Goal: Task Accomplishment & Management: Complete application form

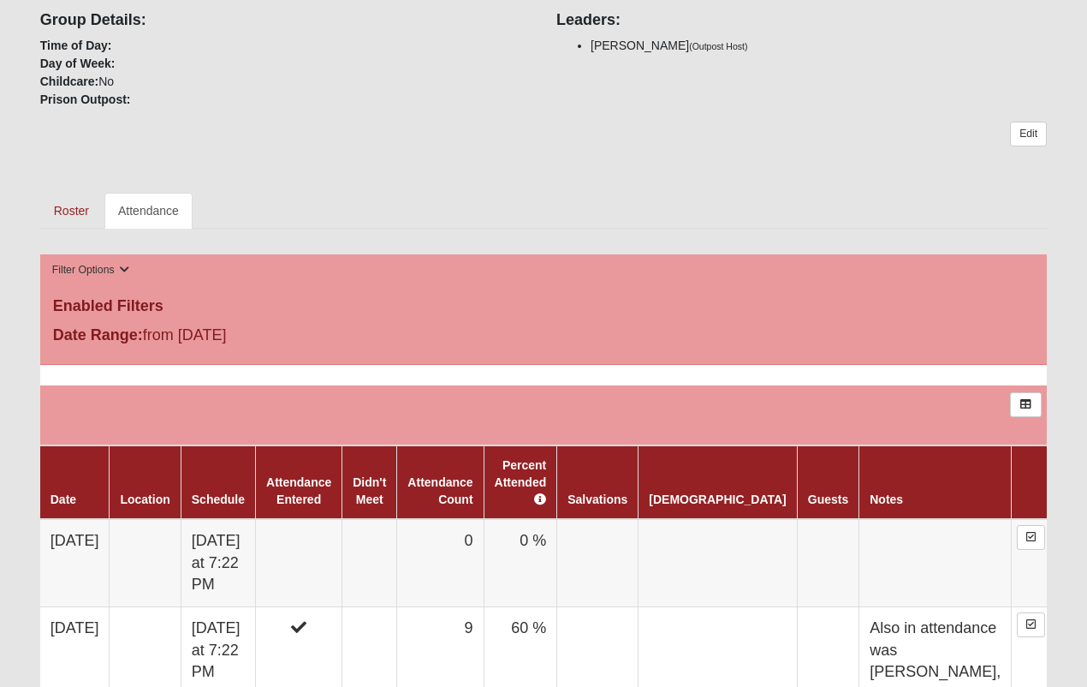
scroll to position [420, 0]
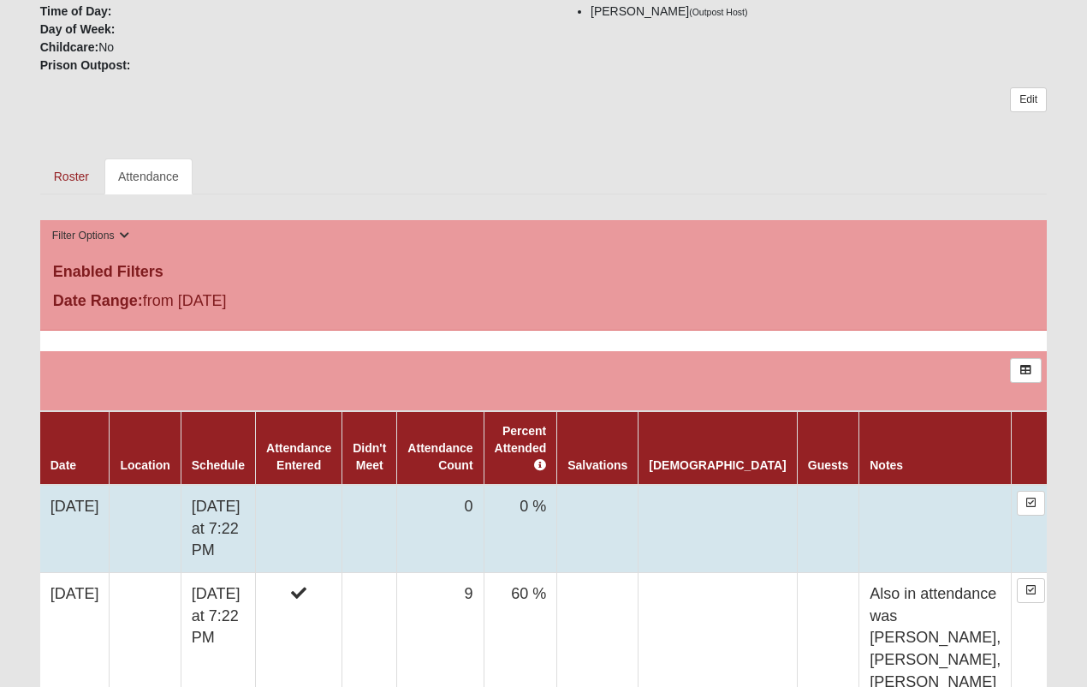
click at [703, 504] on td at bounding box center [718, 529] width 158 height 88
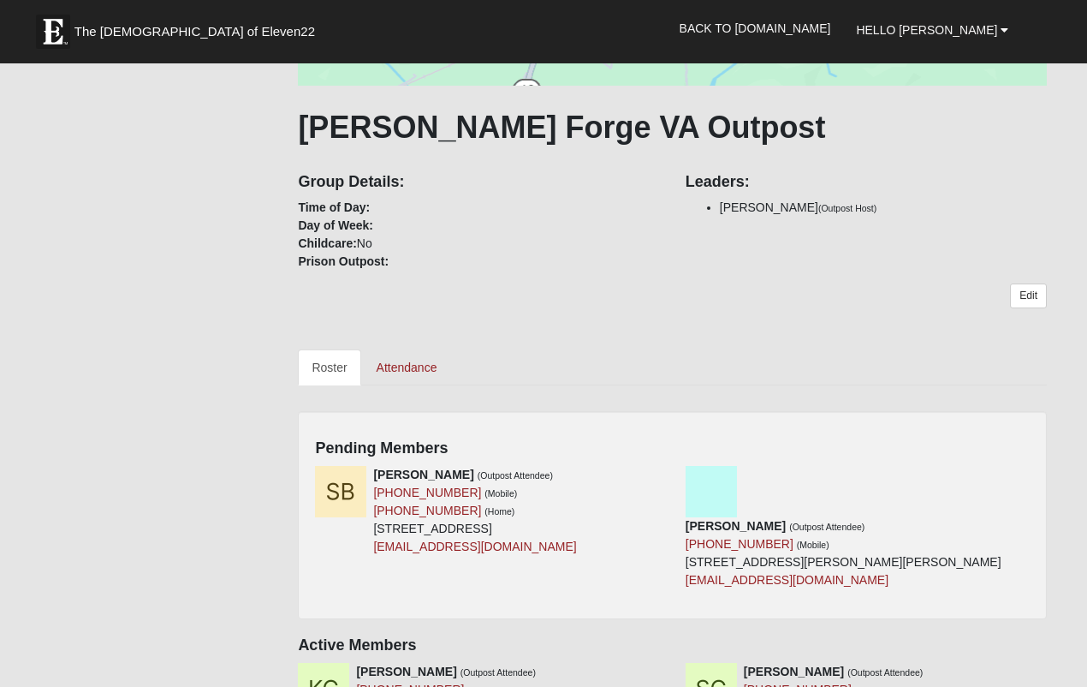
scroll to position [247, 0]
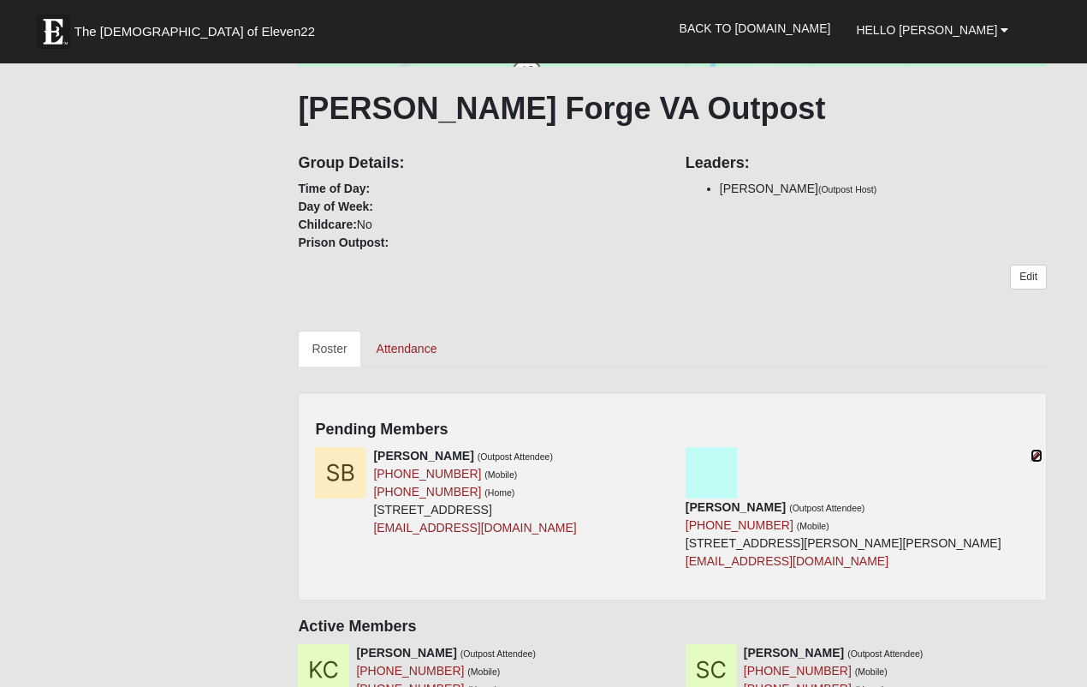
click at [1039, 455] on icon at bounding box center [1037, 456] width 12 height 12
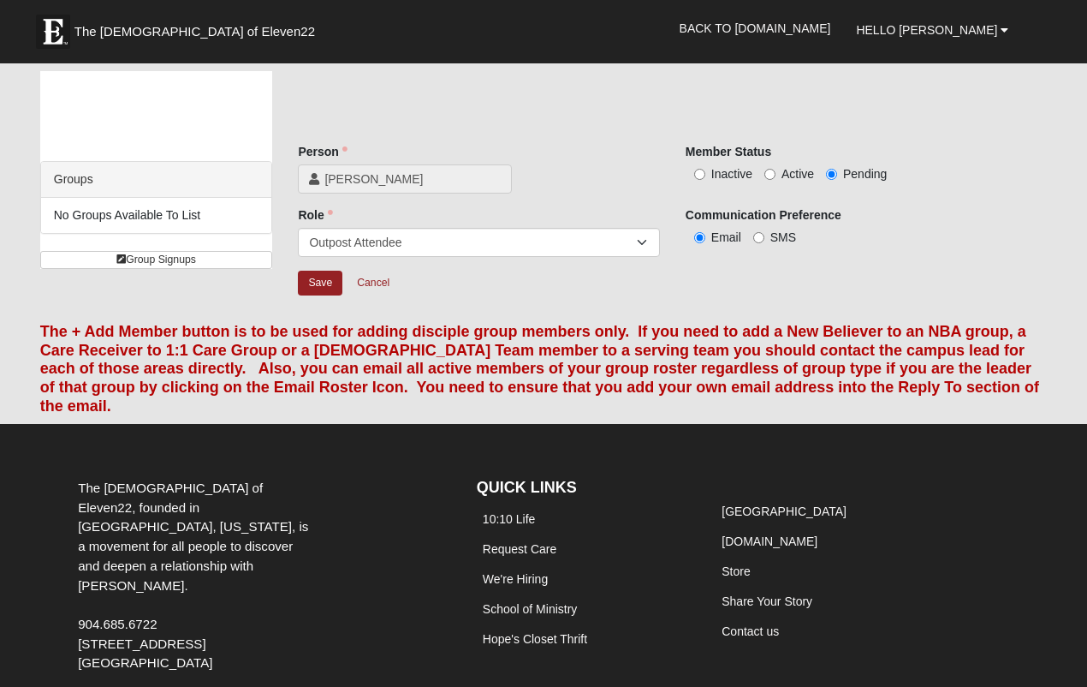
click at [798, 176] on span "Active" at bounding box center [798, 174] width 33 height 14
click at [776, 176] on input "Active" at bounding box center [770, 174] width 11 height 11
radio input "true"
click at [337, 280] on input "Save" at bounding box center [320, 283] width 45 height 25
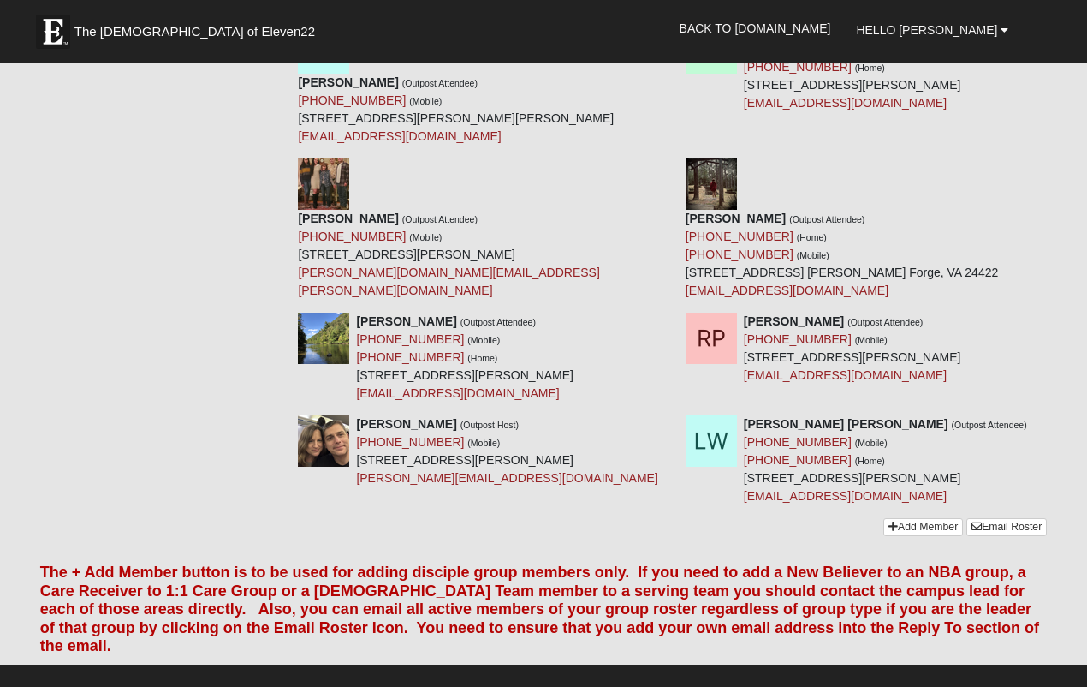
scroll to position [1340, 0]
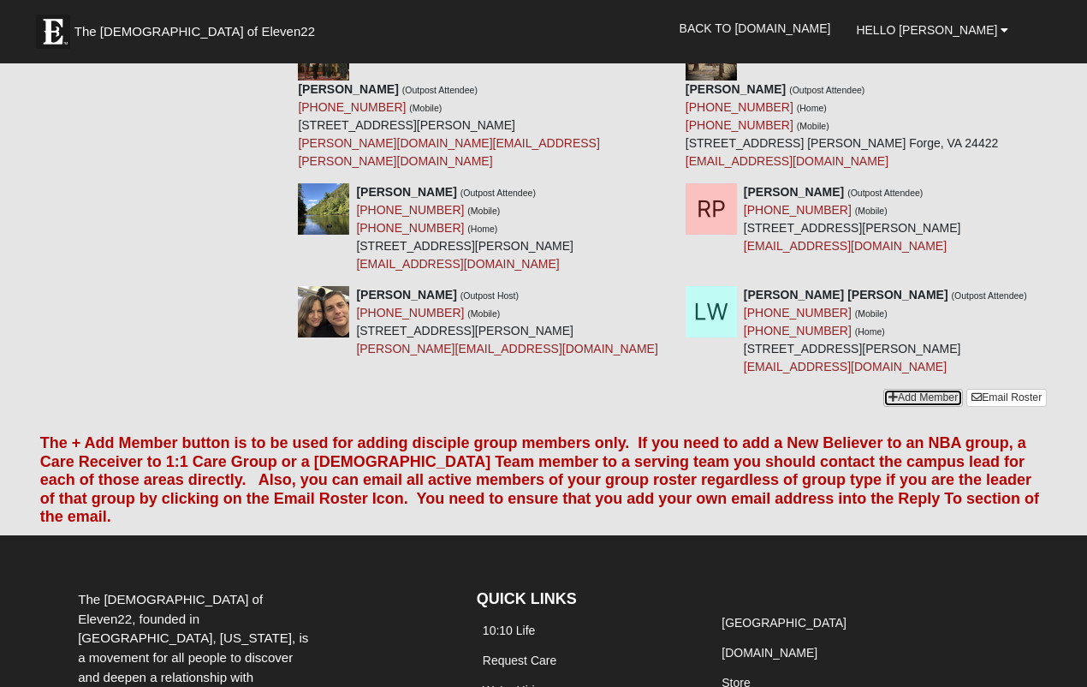
click at [891, 392] on icon at bounding box center [893, 397] width 9 height 10
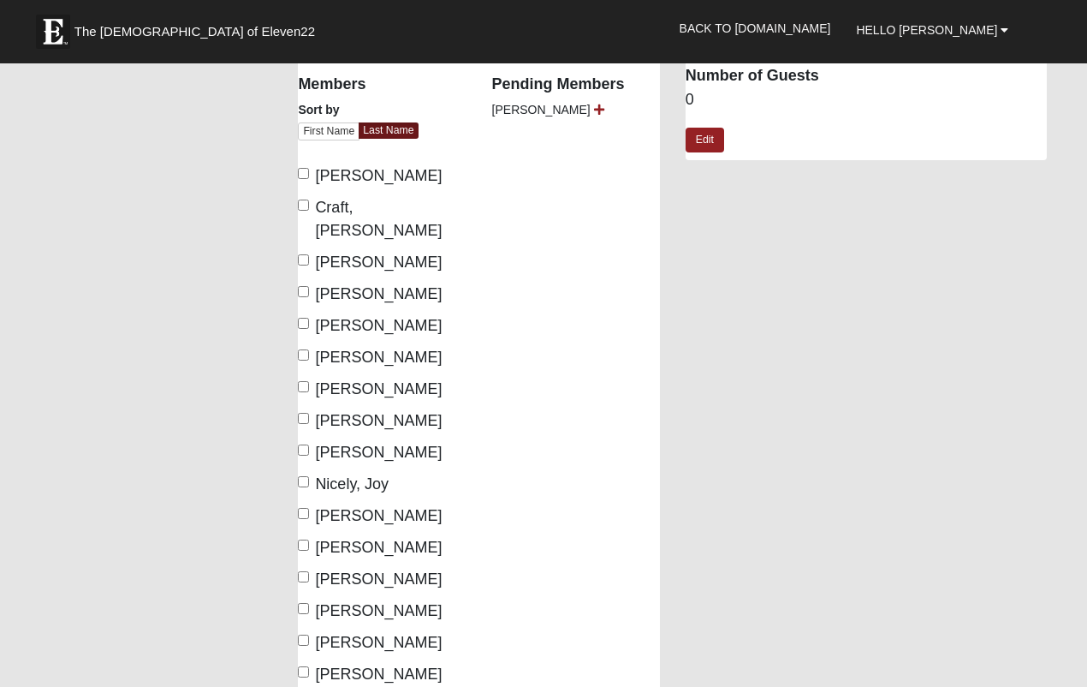
scroll to position [127, 0]
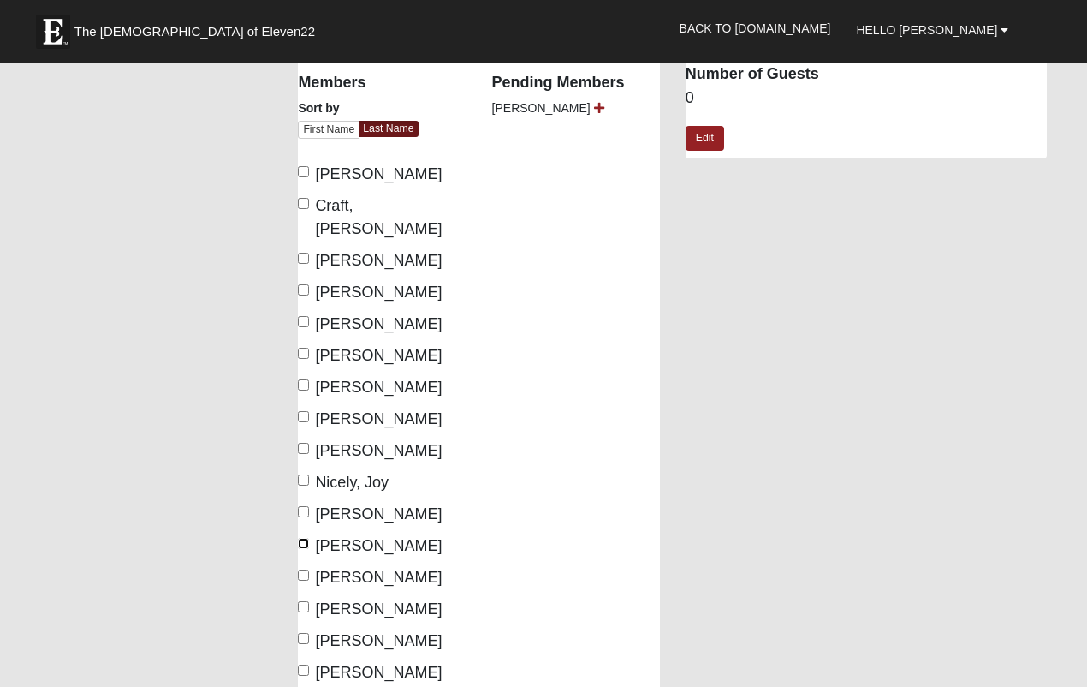
click at [302, 538] on input "Powell, Abigail" at bounding box center [303, 543] width 11 height 11
checkbox input "true"
click at [304, 569] on input "[PERSON_NAME]" at bounding box center [303, 574] width 11 height 11
checkbox input "true"
click at [308, 601] on input "Powell, Robin" at bounding box center [303, 606] width 11 height 11
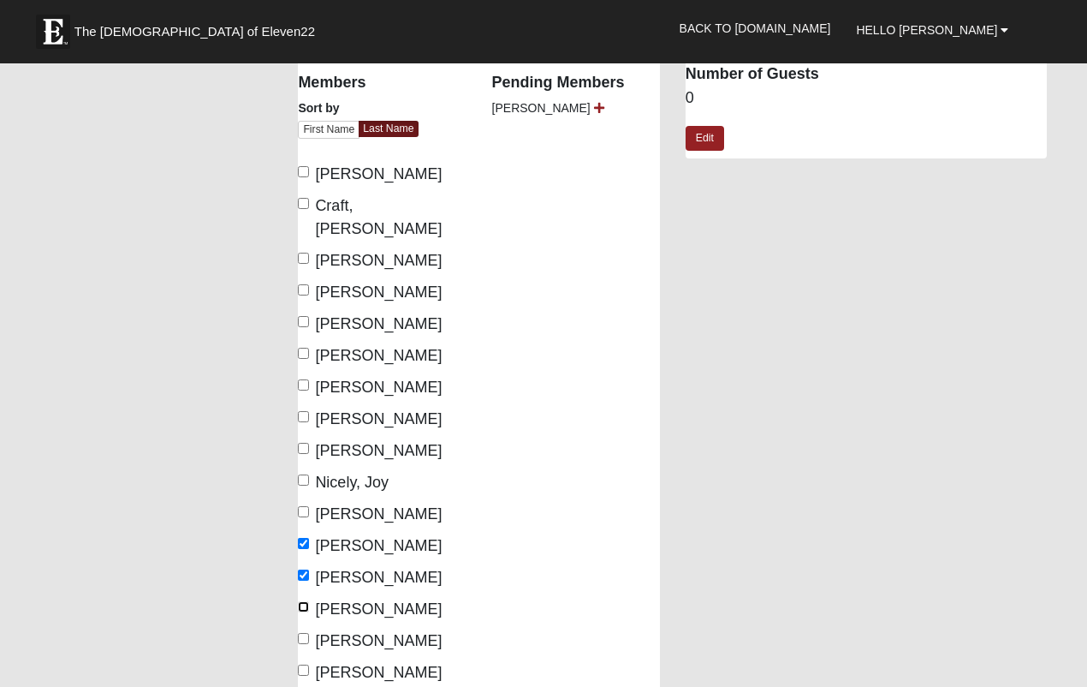
checkbox input "true"
click at [304, 633] on input "Powell, Ryan" at bounding box center [303, 638] width 11 height 11
checkbox input "true"
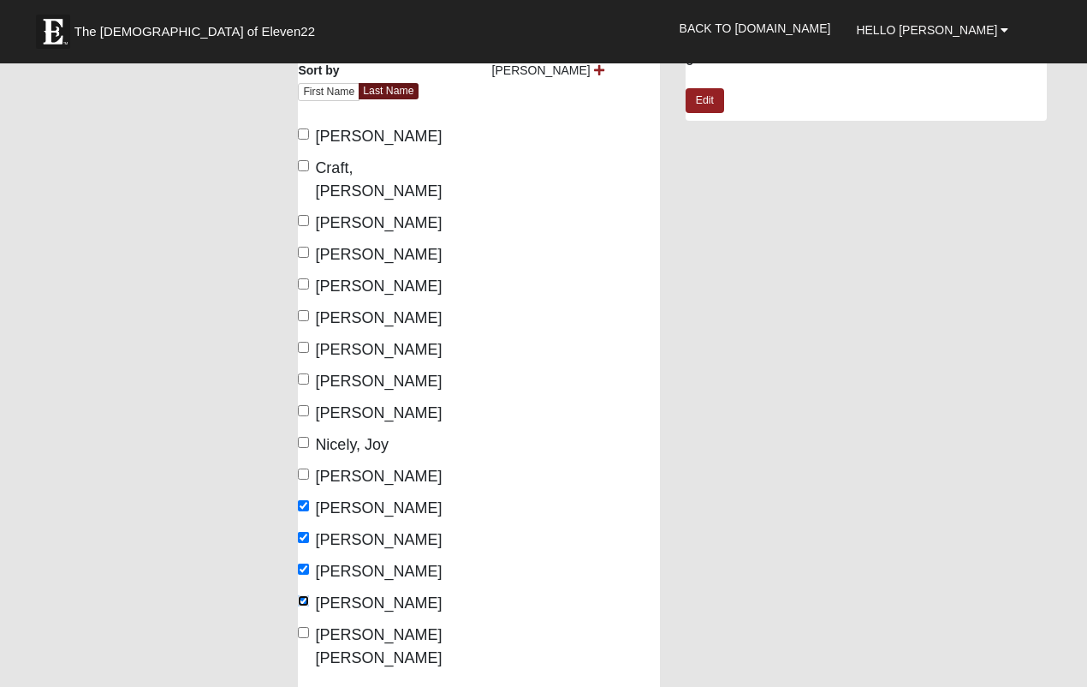
scroll to position [182, 0]
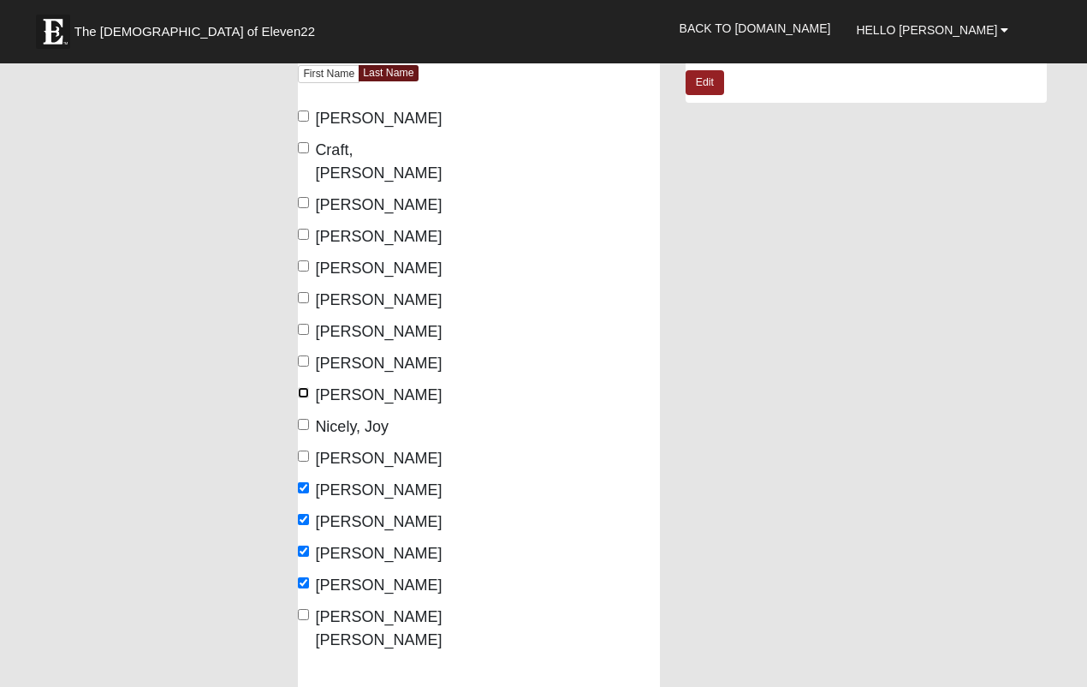
click at [308, 387] on input "Nicely, Jessica" at bounding box center [303, 392] width 11 height 11
checkbox input "true"
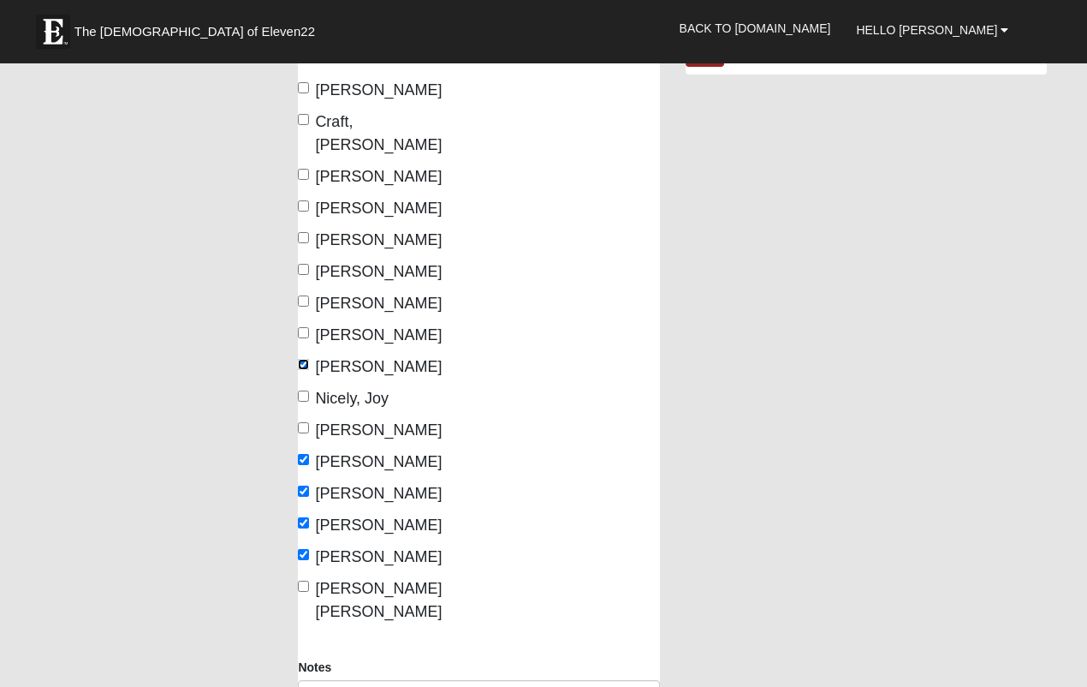
scroll to position [0, 0]
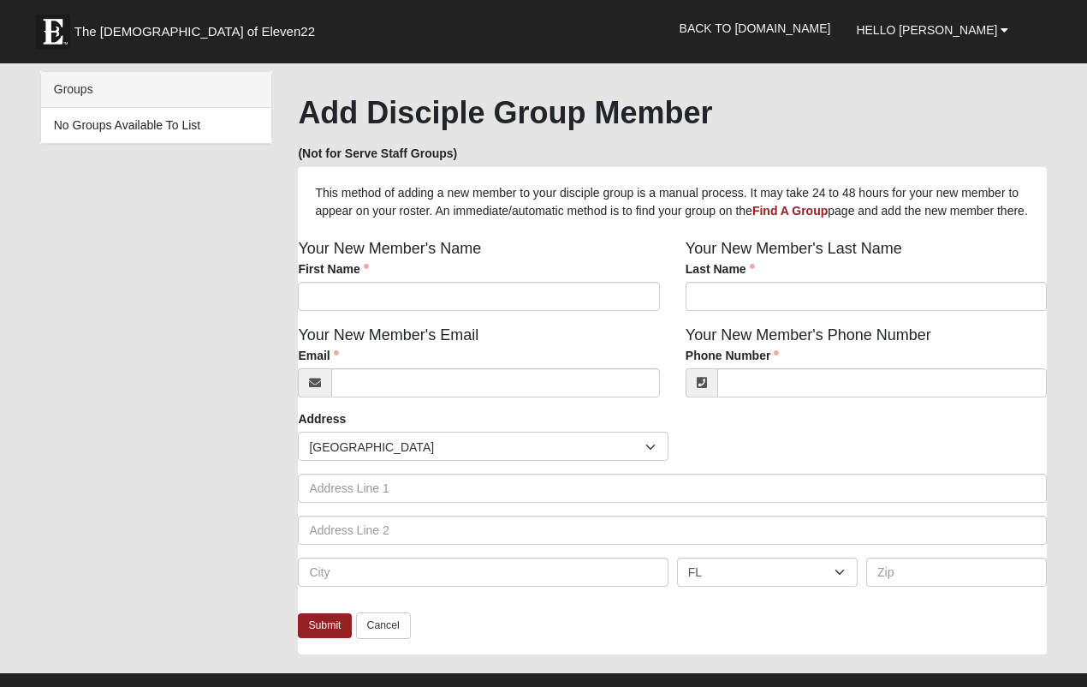
click at [148, 577] on div "Groups No Groups Available To List HTML Content Add Disciple Group Member (Not …" at bounding box center [543, 371] width 1033 height 600
click at [378, 324] on div "Your New Member's Name First Name First Name is required." at bounding box center [478, 280] width 387 height 86
click at [372, 311] on input "First Name" at bounding box center [478, 296] width 361 height 29
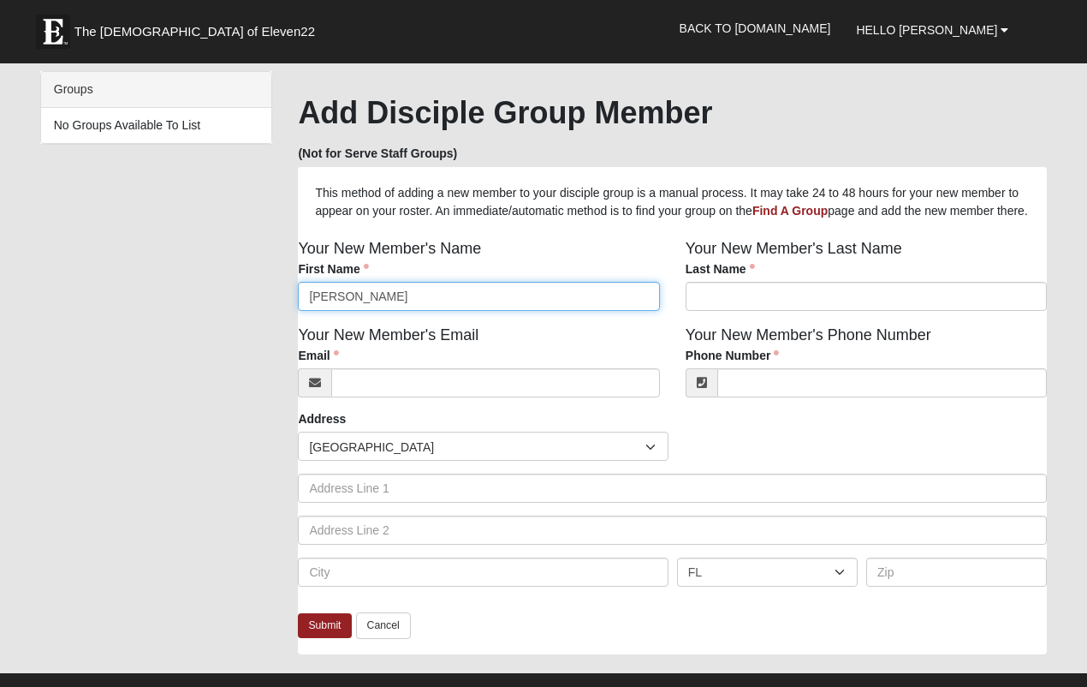
type input "Kenny"
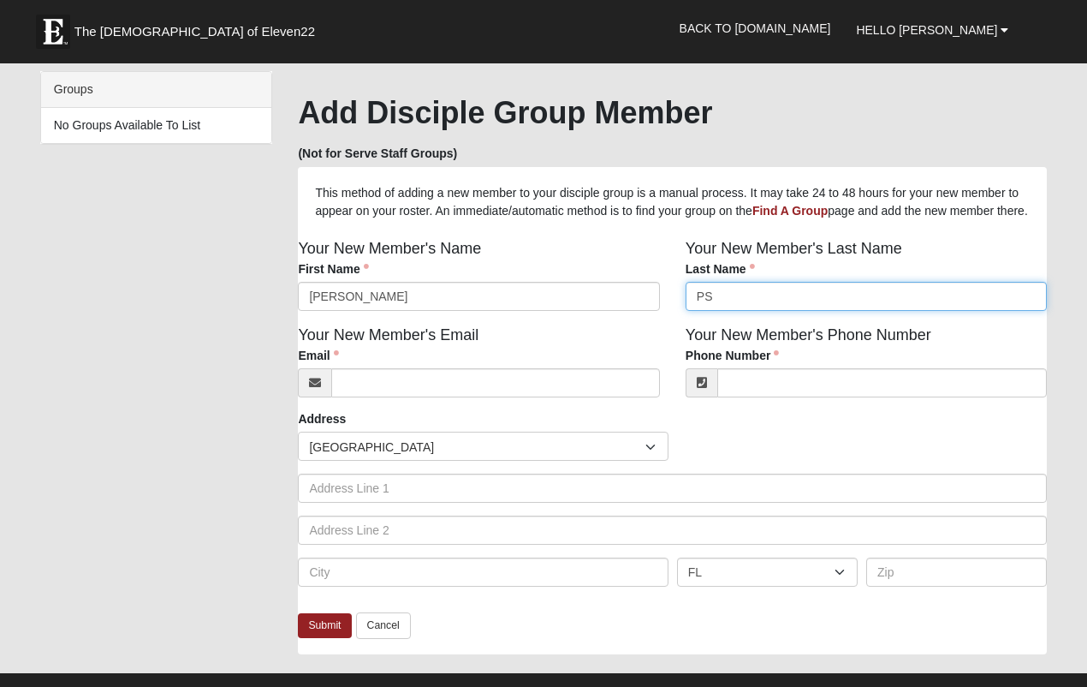
type input "P"
type input "Sprouse"
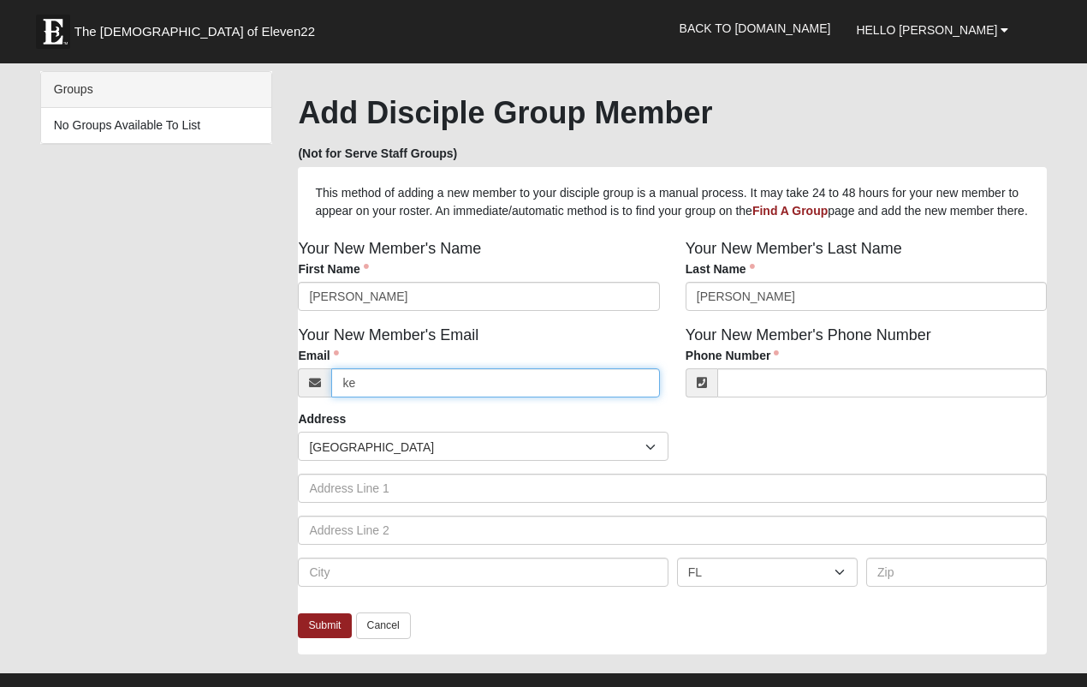
type input "k"
type input "sir.kennethsprouse@gmail.com"
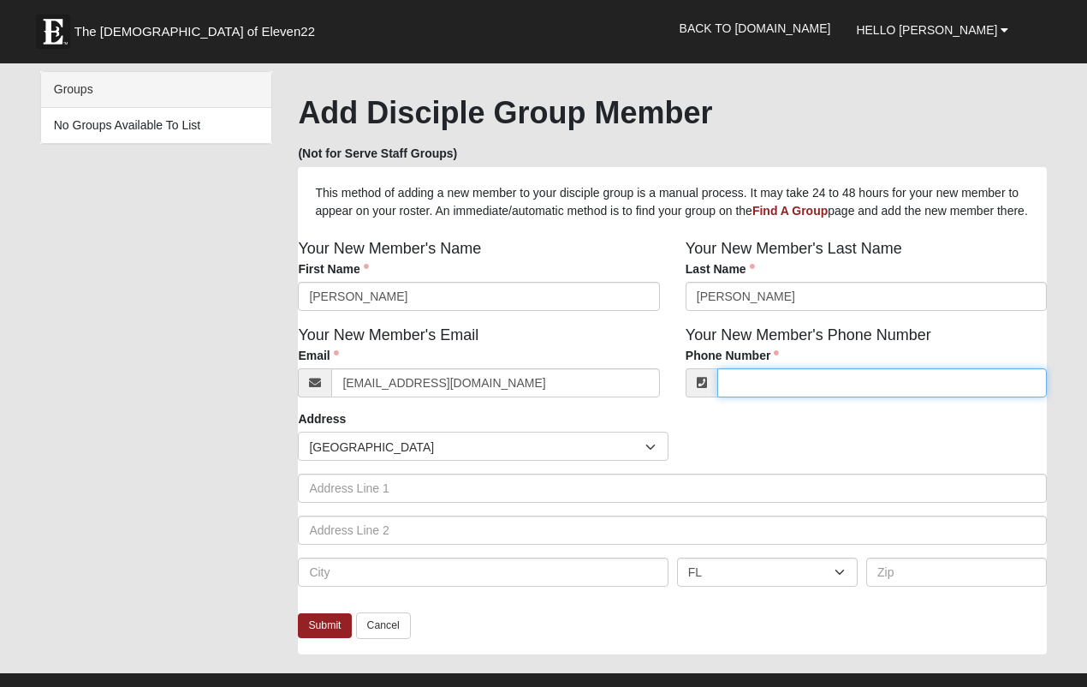
click at [820, 397] on input "Phone Number" at bounding box center [883, 382] width 330 height 29
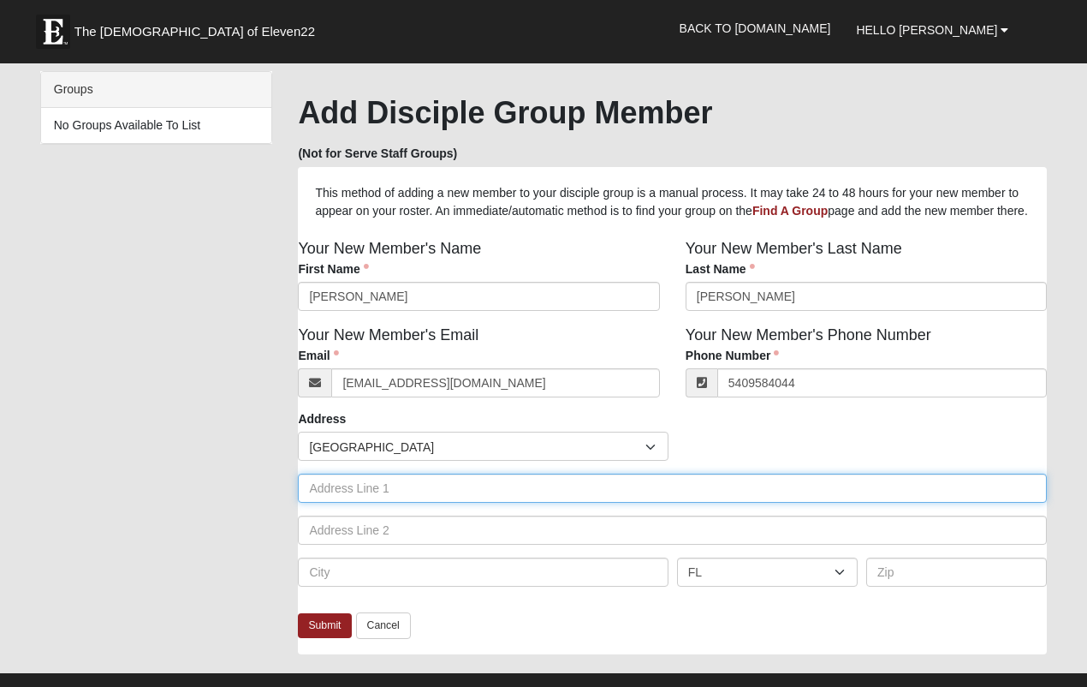
type input "(540) 958-4044"
click at [439, 503] on input "text" at bounding box center [672, 488] width 749 height 29
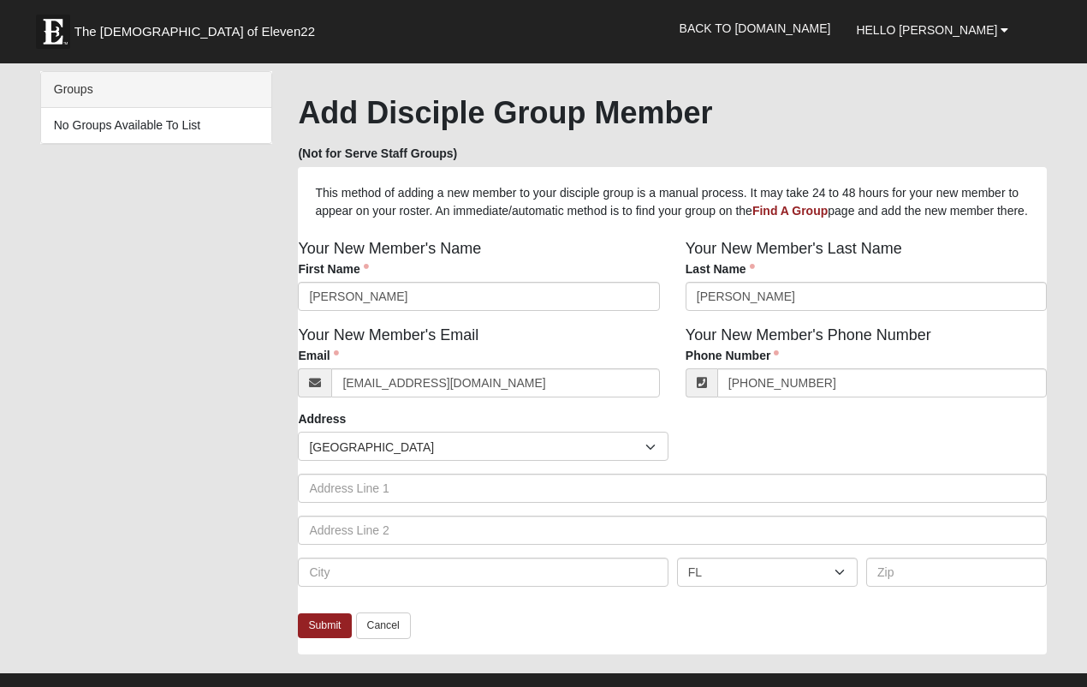
click at [555, 570] on div "Countries United States ------------------------ Afghanistan Aland Islands Alba…" at bounding box center [672, 516] width 749 height 168
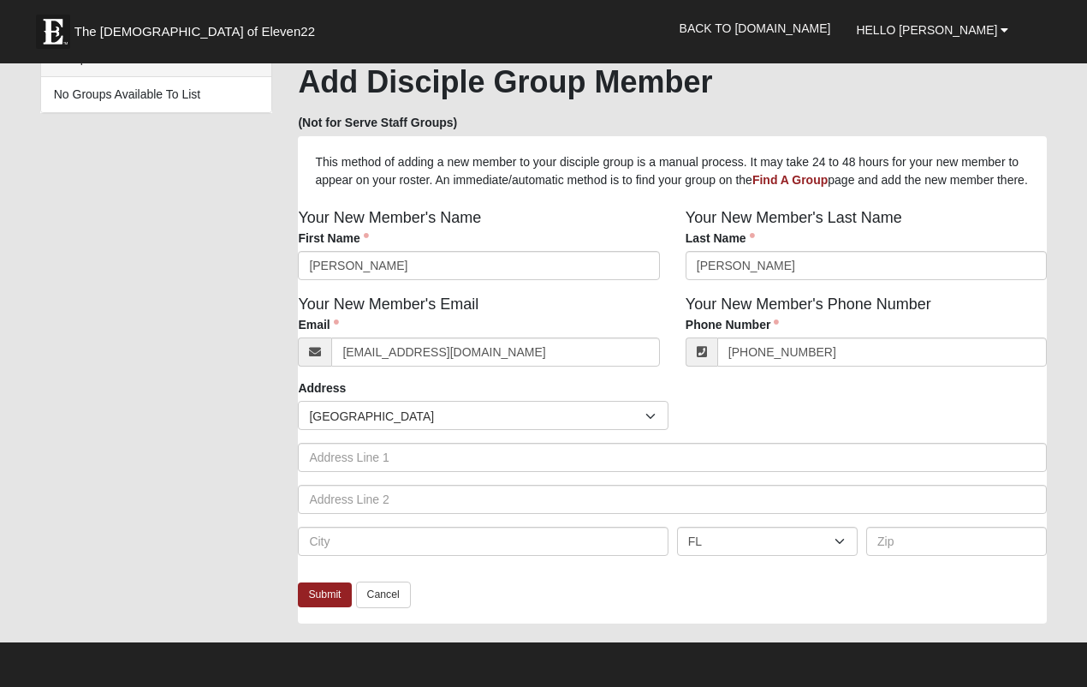
scroll to position [57, 0]
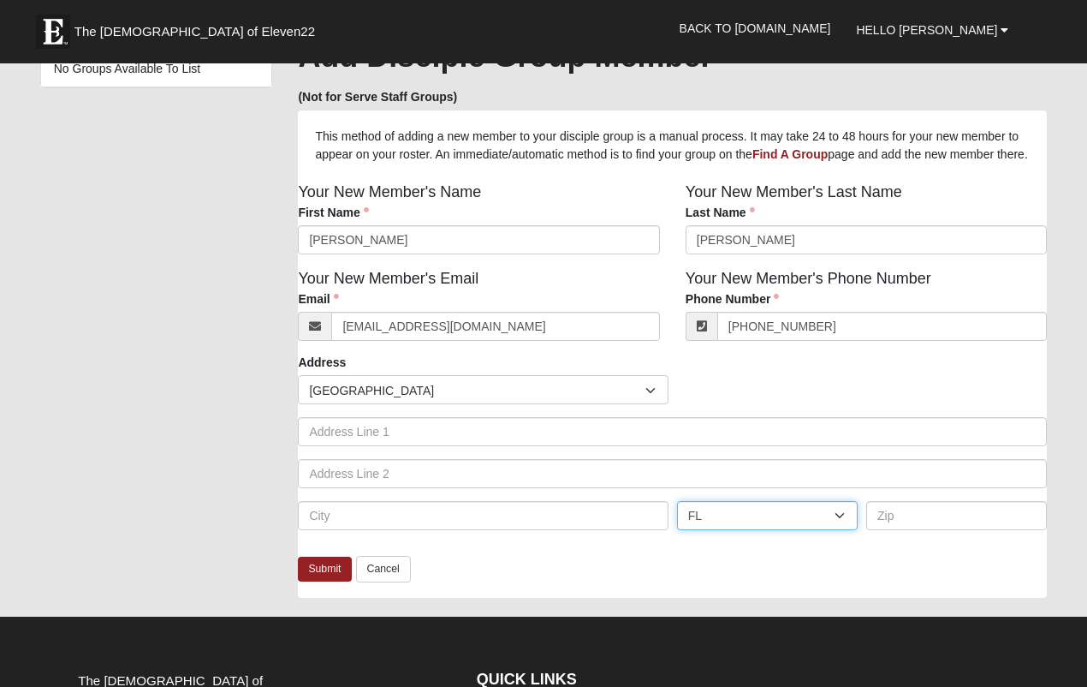
click at [835, 530] on select "AL AK AS AR AZ CA CO CT DE DC FM FL GA GU HI ID IL IN IA KS KY LA ME MH MD MA M…" at bounding box center [767, 515] width 181 height 29
select select "VA"
click at [677, 521] on select "AL AK AS AR AZ CA CO CT DE DC FM FL GA GU HI ID IL IN IA KS KY LA ME MH MD MA M…" at bounding box center [767, 515] width 181 height 29
click at [964, 530] on input "text" at bounding box center [957, 515] width 181 height 29
type input "24426"
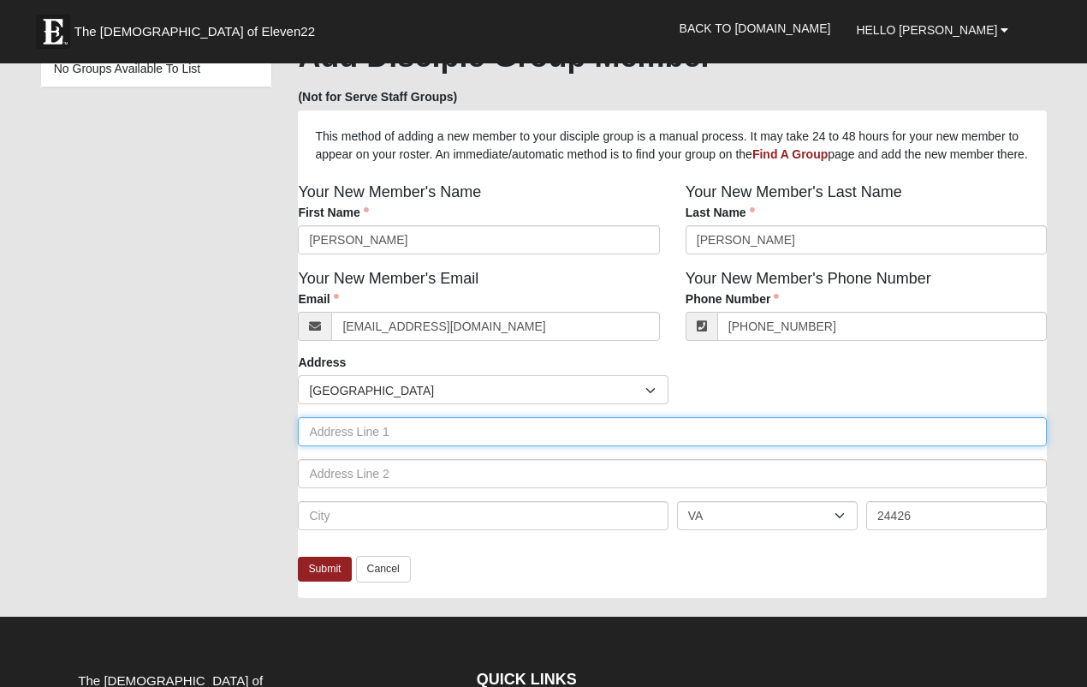
click at [395, 446] on input "text" at bounding box center [672, 431] width 749 height 29
click at [401, 446] on input "426 E Hugh" at bounding box center [672, 431] width 749 height 29
type input "426 E Hugh Street"
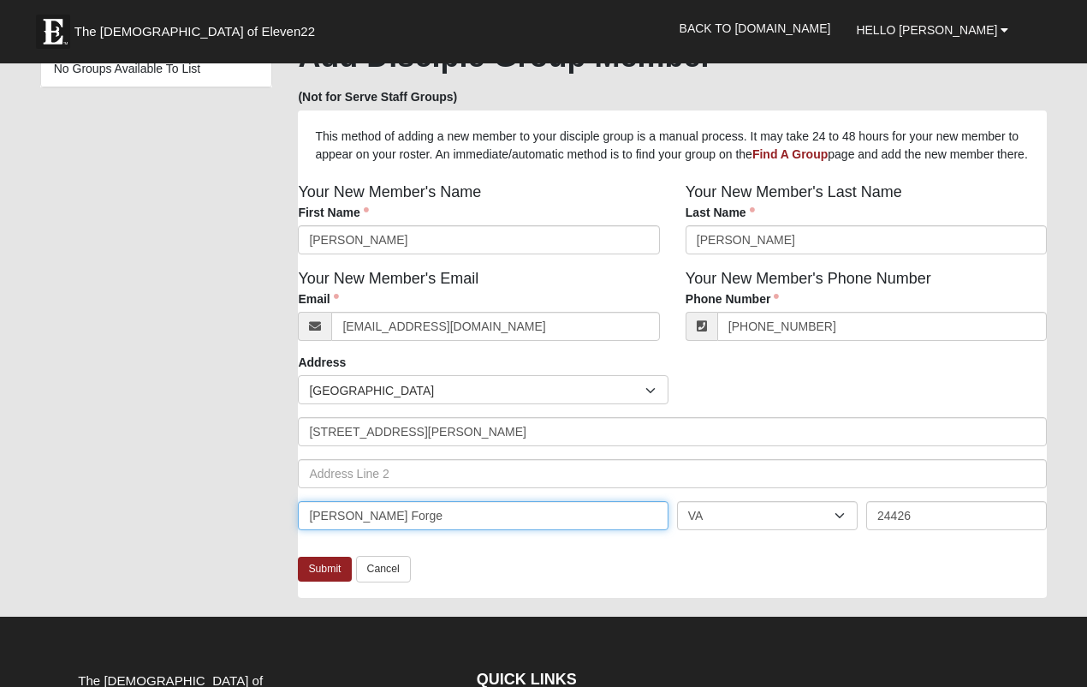
drag, startPoint x: 384, startPoint y: 532, endPoint x: 267, endPoint y: 538, distance: 116.6
click at [267, 537] on div "Groups No Groups Available To List HTML Content Add Disciple Group Member (Not …" at bounding box center [543, 315] width 1033 height 600
type input "Covington"
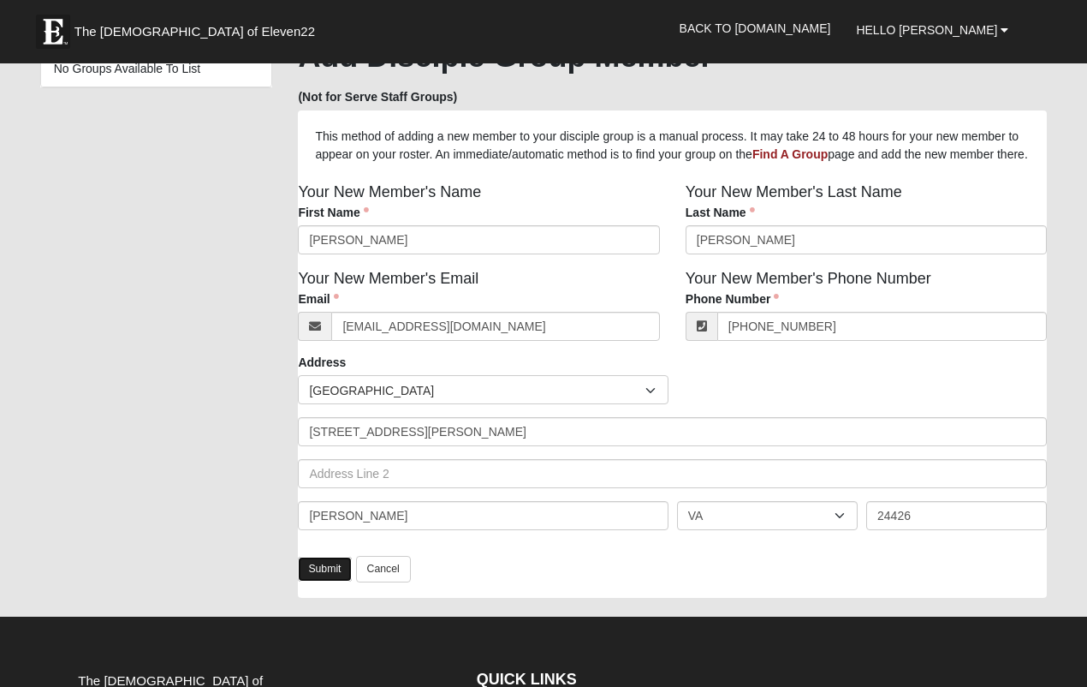
click at [335, 581] on link "Submit" at bounding box center [324, 569] width 53 height 25
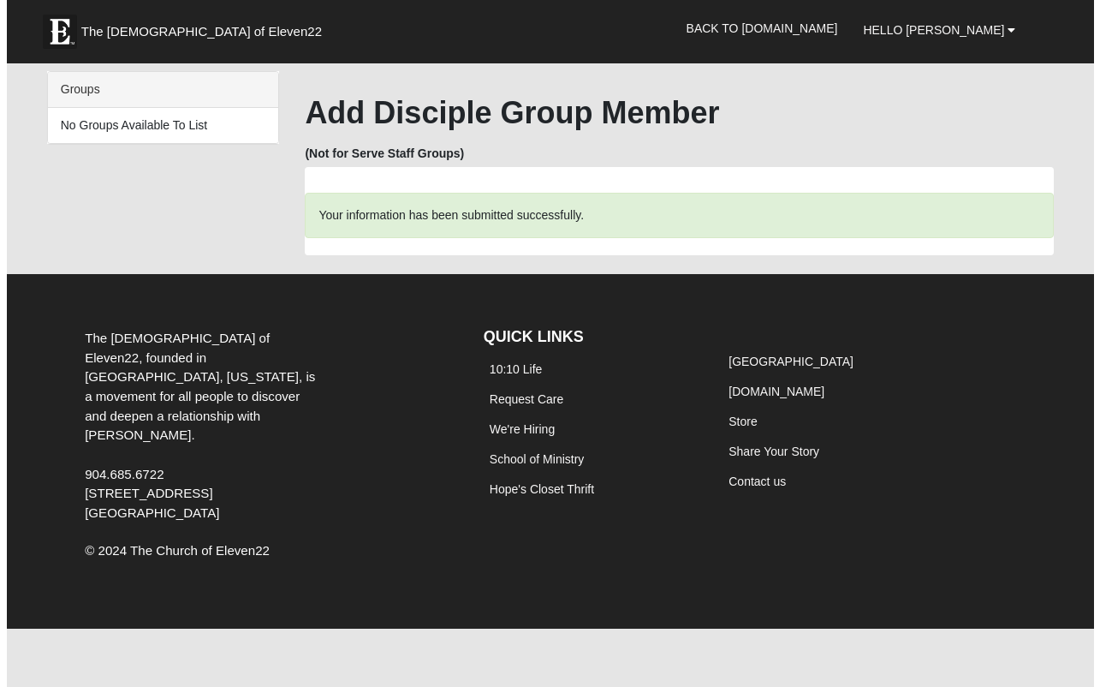
scroll to position [0, 0]
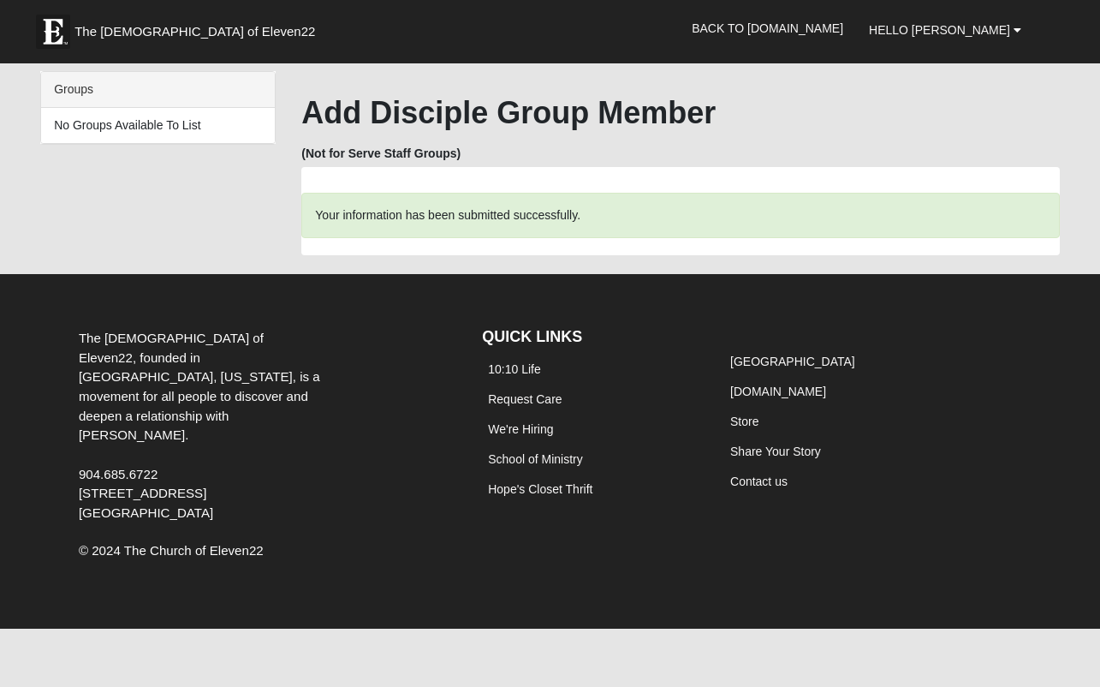
click at [110, 85] on div "Groups" at bounding box center [158, 90] width 234 height 36
click at [86, 89] on div "Groups" at bounding box center [158, 90] width 234 height 36
click at [845, 32] on link "Back to COE22.com" at bounding box center [767, 28] width 177 height 43
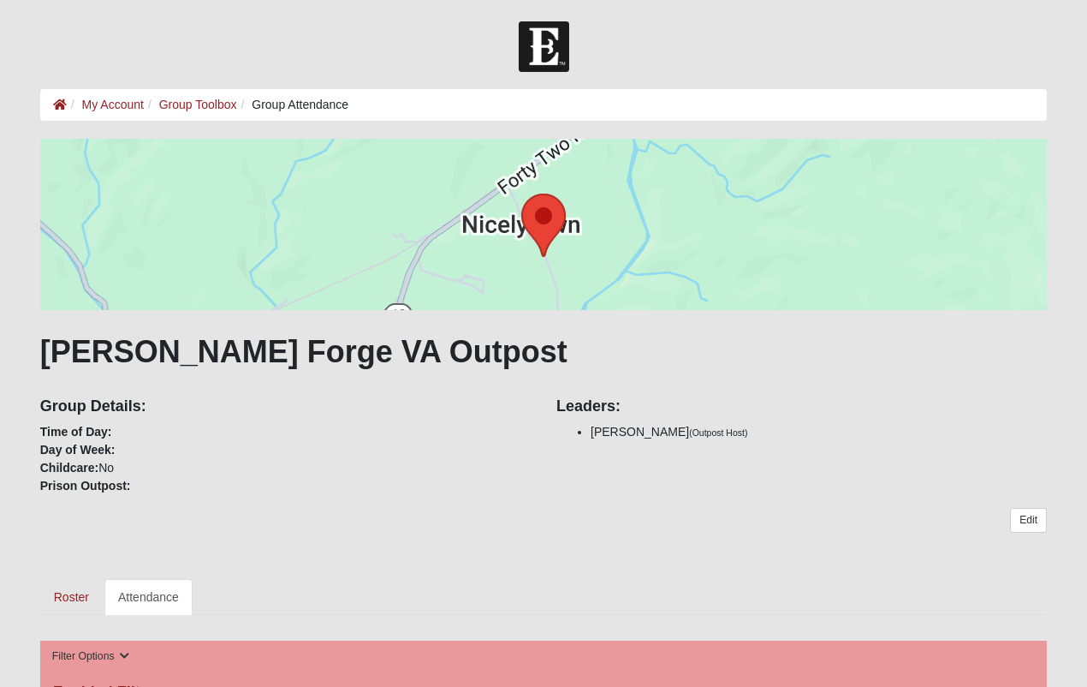
scroll to position [420, 0]
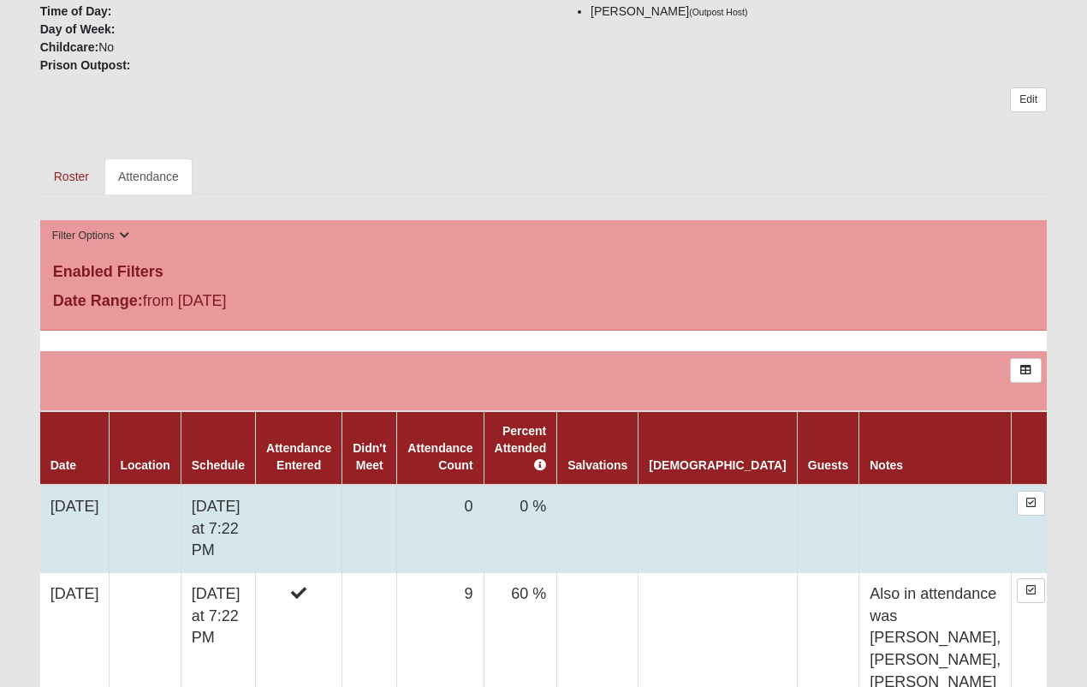
click at [343, 504] on td at bounding box center [299, 529] width 86 height 88
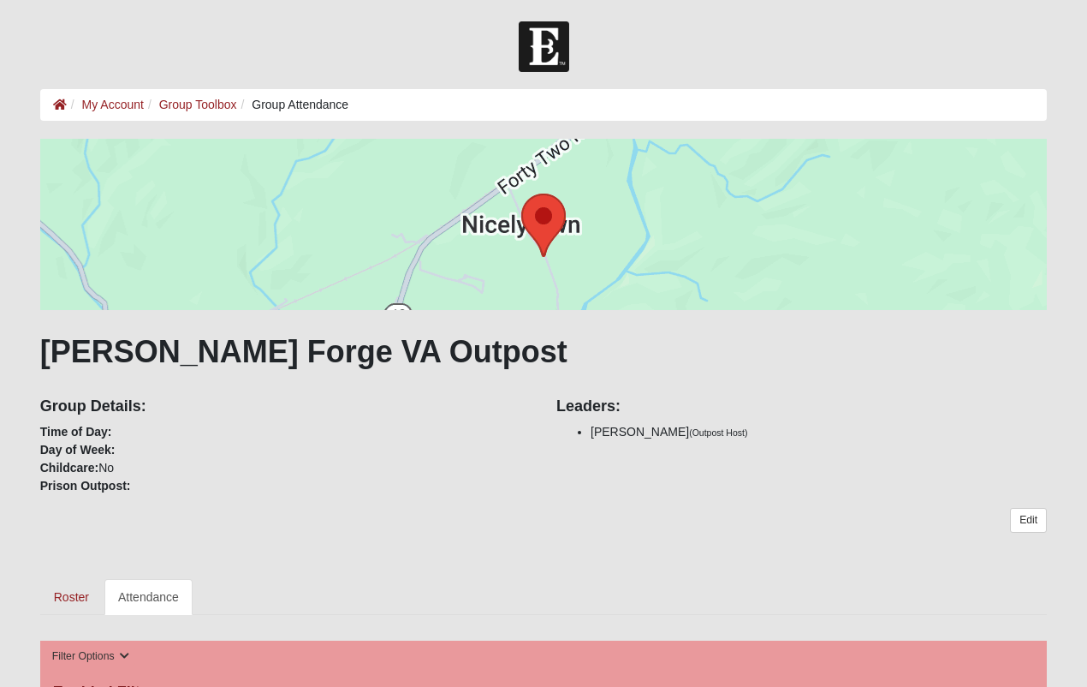
scroll to position [420, 0]
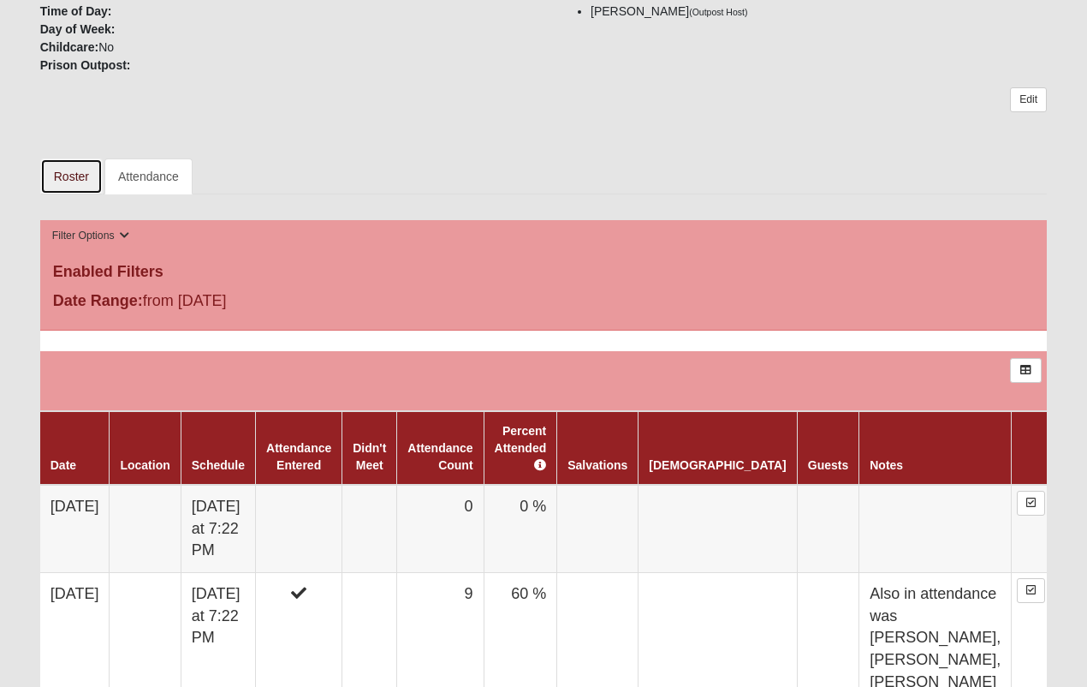
drag, startPoint x: 56, startPoint y: 176, endPoint x: 63, endPoint y: 183, distance: 9.7
click at [56, 176] on link "Roster" at bounding box center [71, 176] width 63 height 36
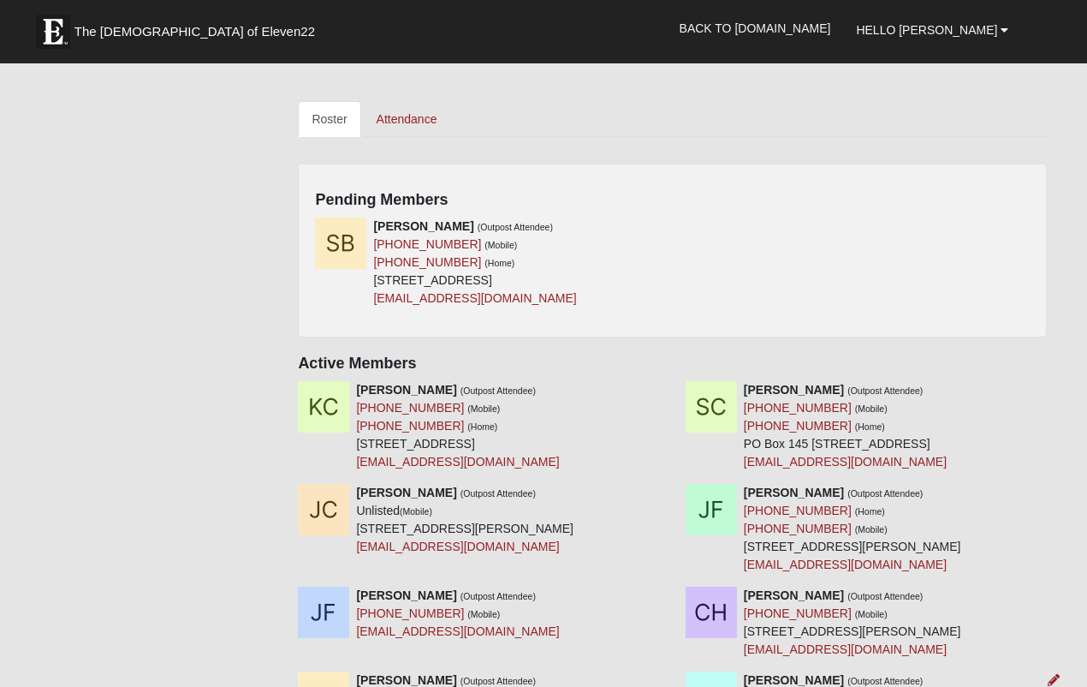
scroll to position [630, 0]
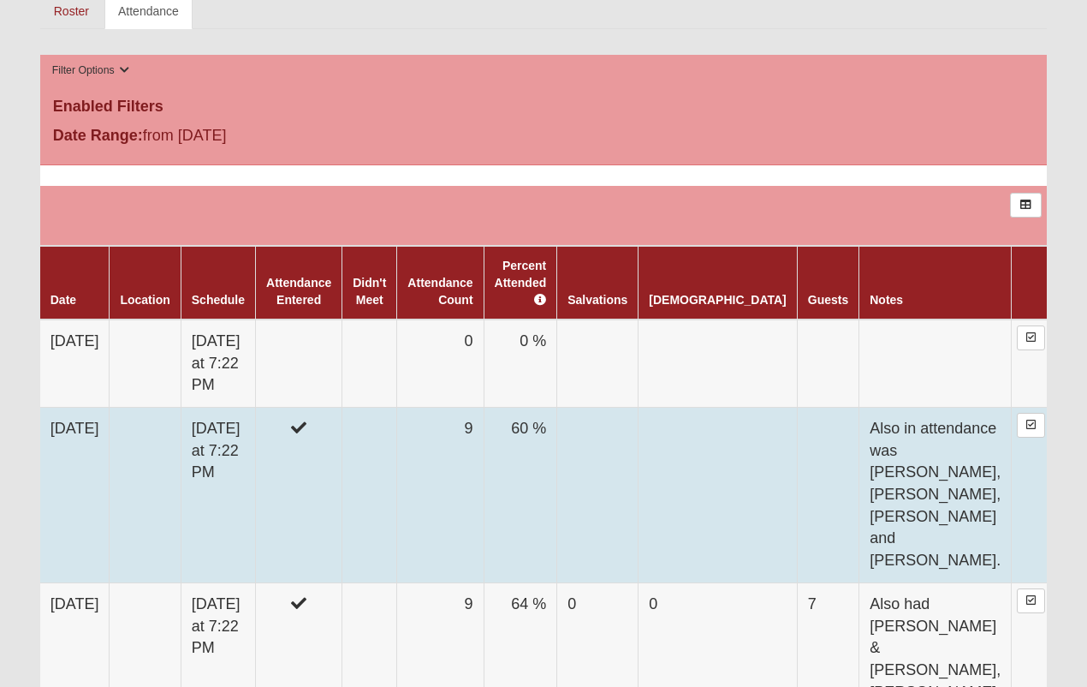
scroll to position [627, 0]
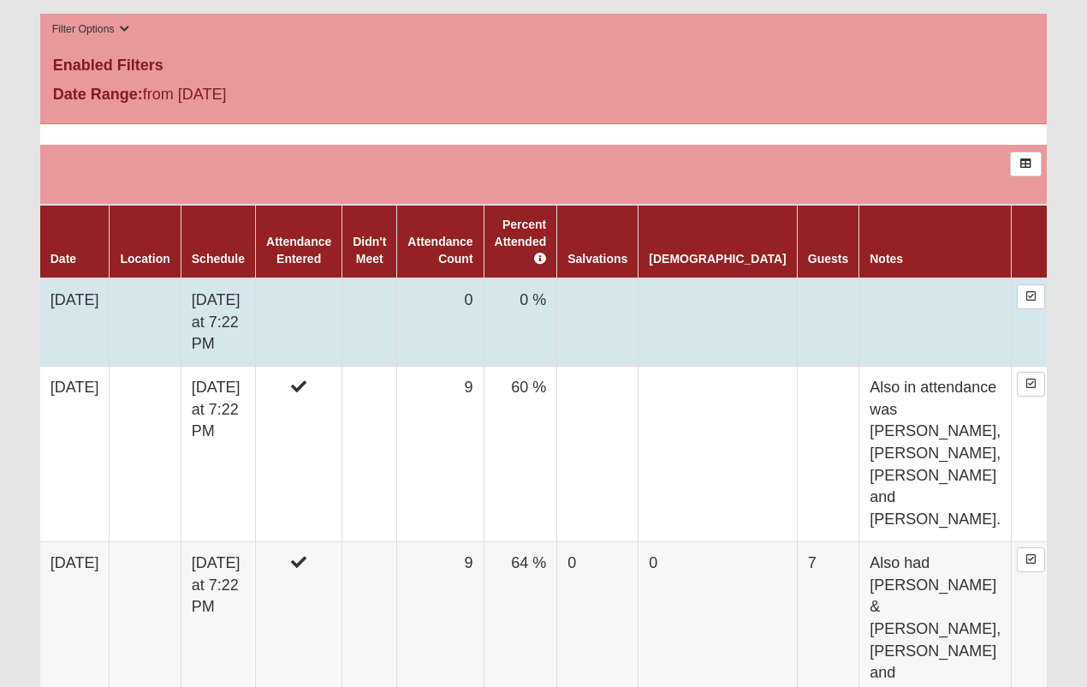
click at [181, 307] on td at bounding box center [145, 322] width 71 height 88
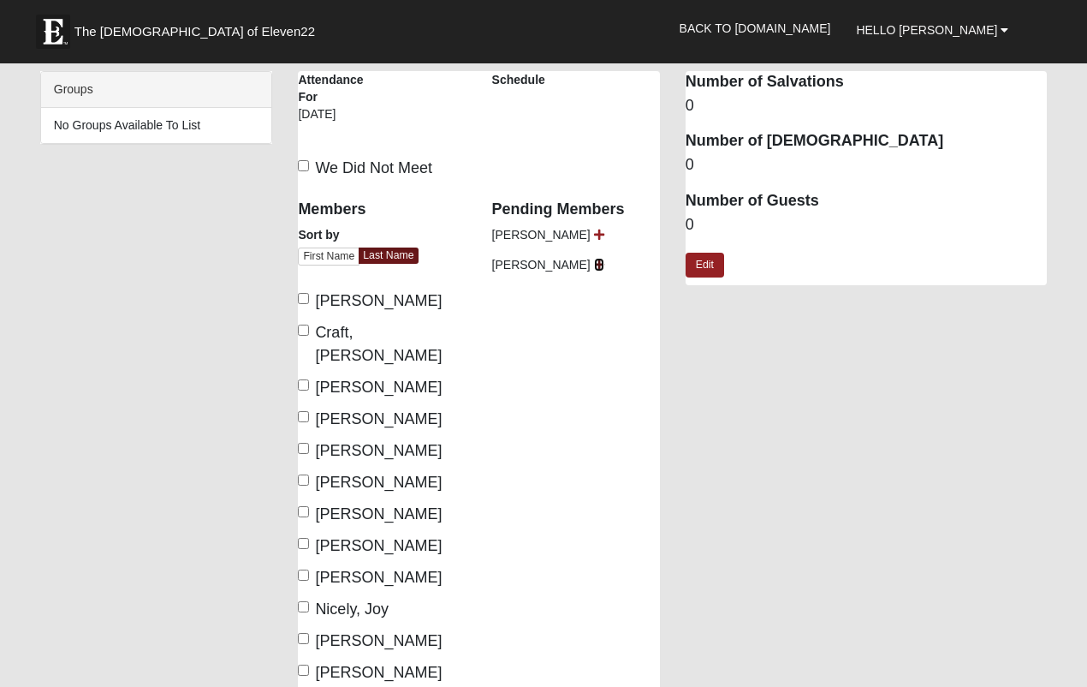
click at [594, 265] on icon at bounding box center [599, 265] width 10 height 12
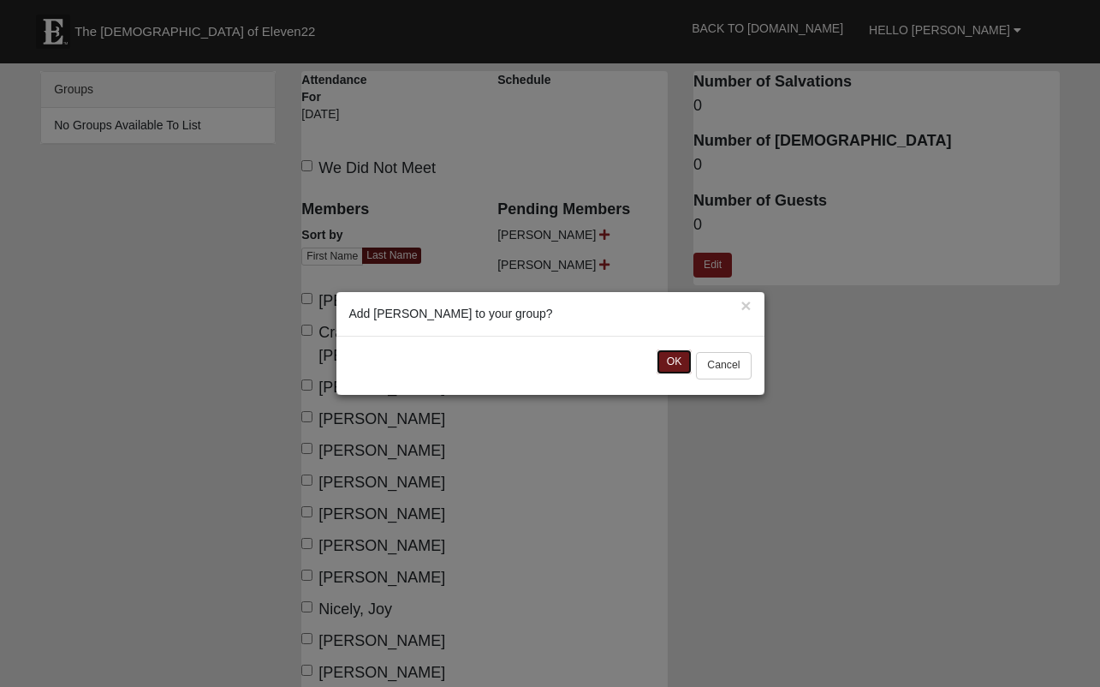
drag, startPoint x: 660, startPoint y: 359, endPoint x: 652, endPoint y: 360, distance: 8.7
click at [661, 359] on button "OK" at bounding box center [675, 361] width 36 height 25
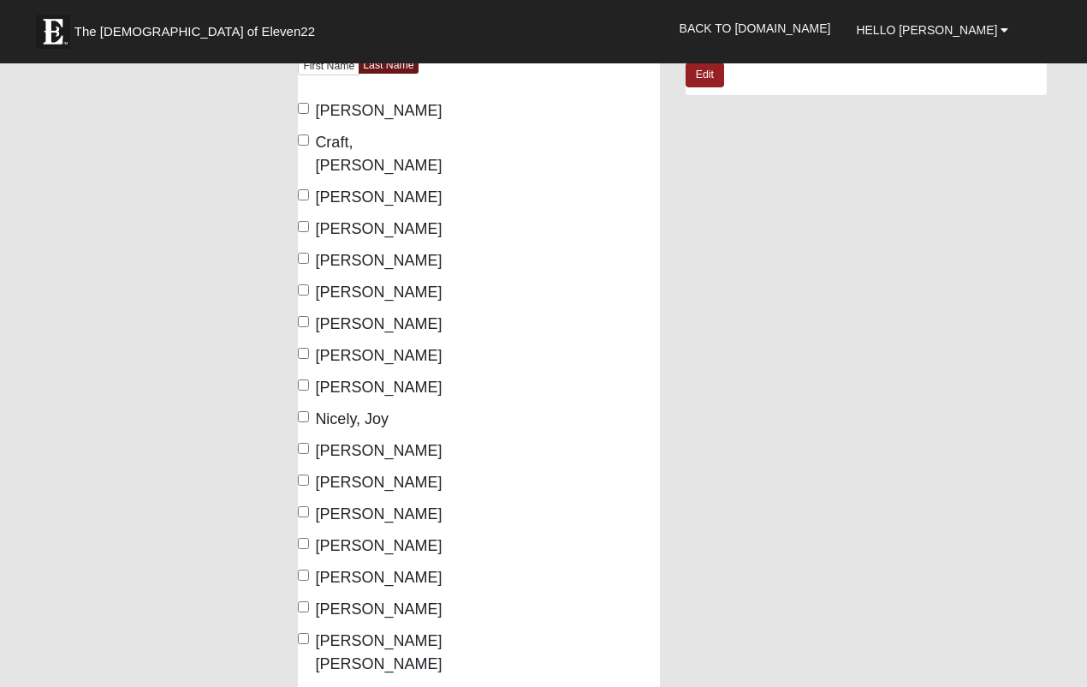
scroll to position [192, 0]
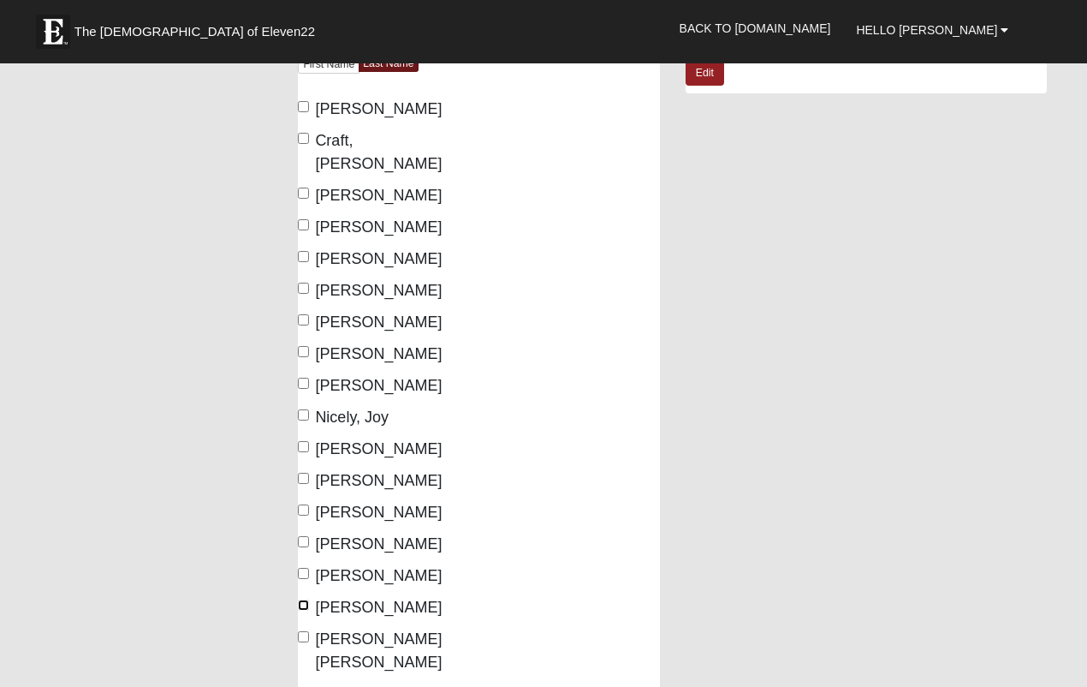
click at [308, 599] on input "Sprouse, Kenny" at bounding box center [303, 604] width 11 height 11
checkbox input "true"
click at [306, 568] on input "Powell, Ryan" at bounding box center [303, 573] width 11 height 11
checkbox input "true"
click at [307, 536] on input "Powell, Robin" at bounding box center [303, 541] width 11 height 11
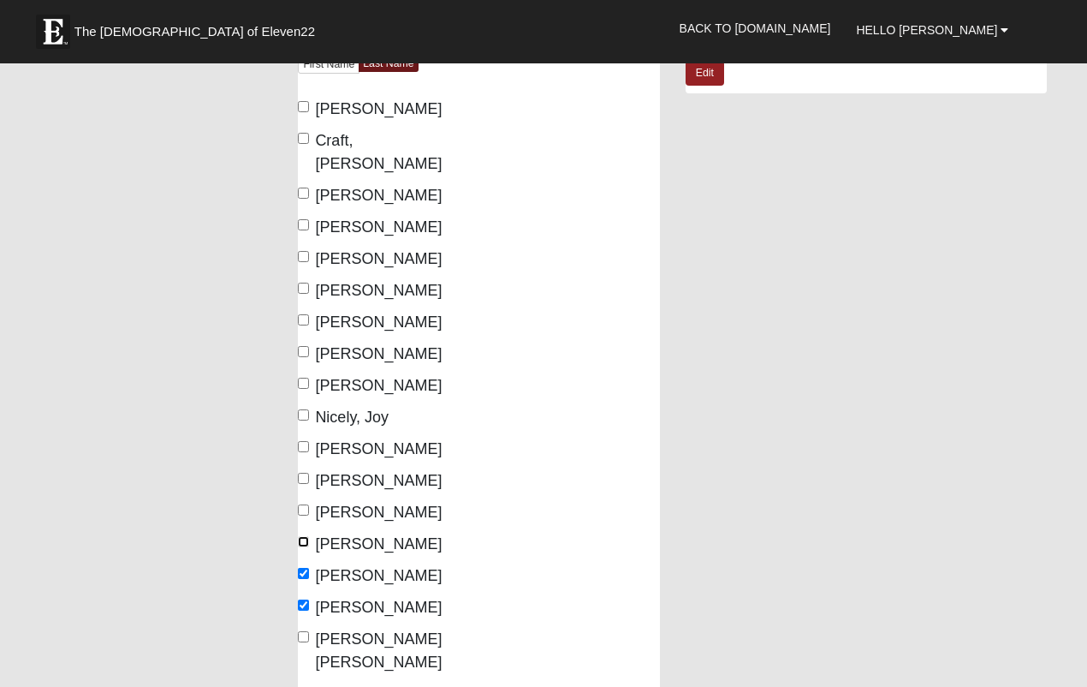
checkbox input "true"
click at [310, 501] on label "Powell, Megan" at bounding box center [370, 512] width 144 height 23
click at [309, 504] on input "Powell, Megan" at bounding box center [303, 509] width 11 height 11
checkbox input "true"
click at [310, 469] on label "Powell, Abigail" at bounding box center [370, 480] width 144 height 23
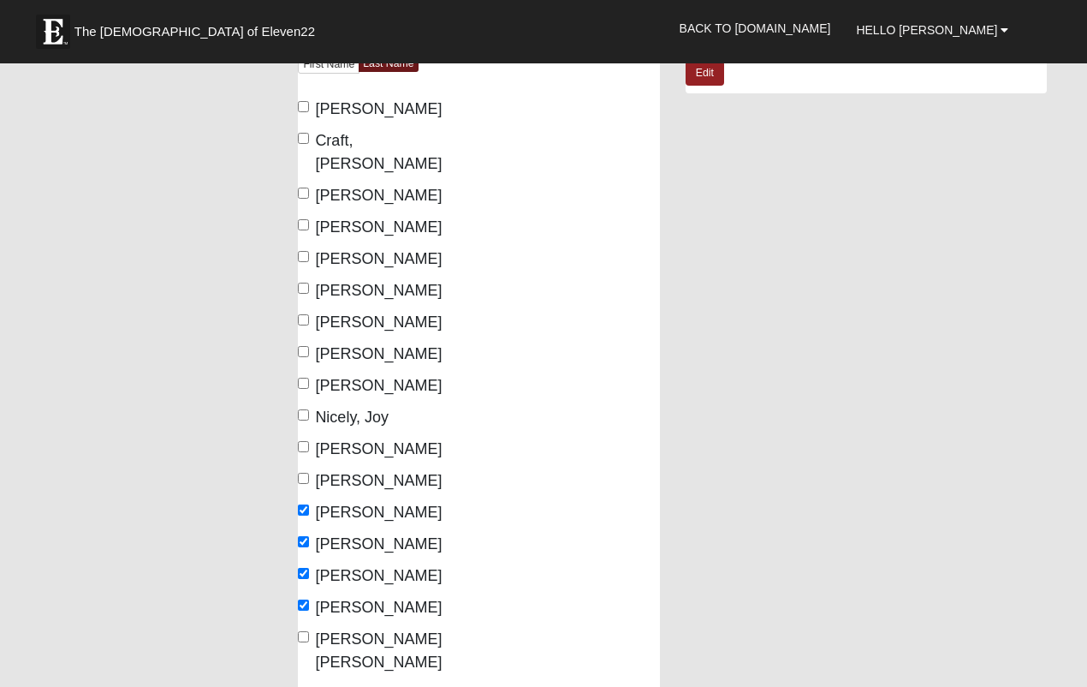
click at [309, 473] on input "Powell, Abigail" at bounding box center [303, 478] width 11 height 11
checkbox input "true"
click at [308, 378] on input "Nicely, Jessica" at bounding box center [303, 383] width 11 height 11
checkbox input "true"
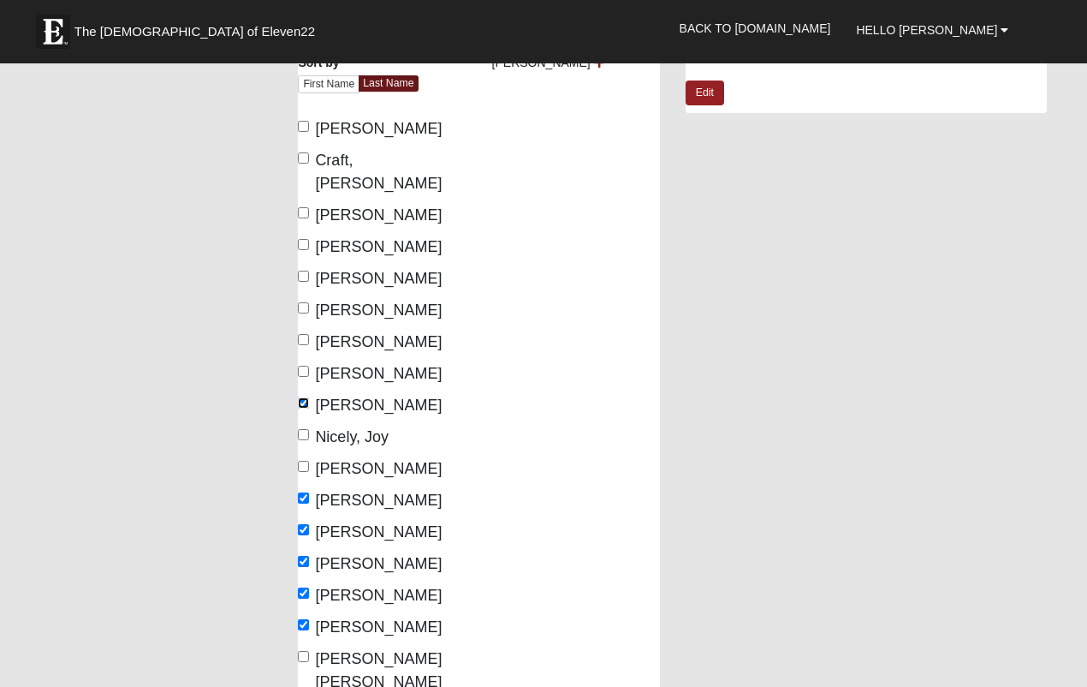
scroll to position [687, 0]
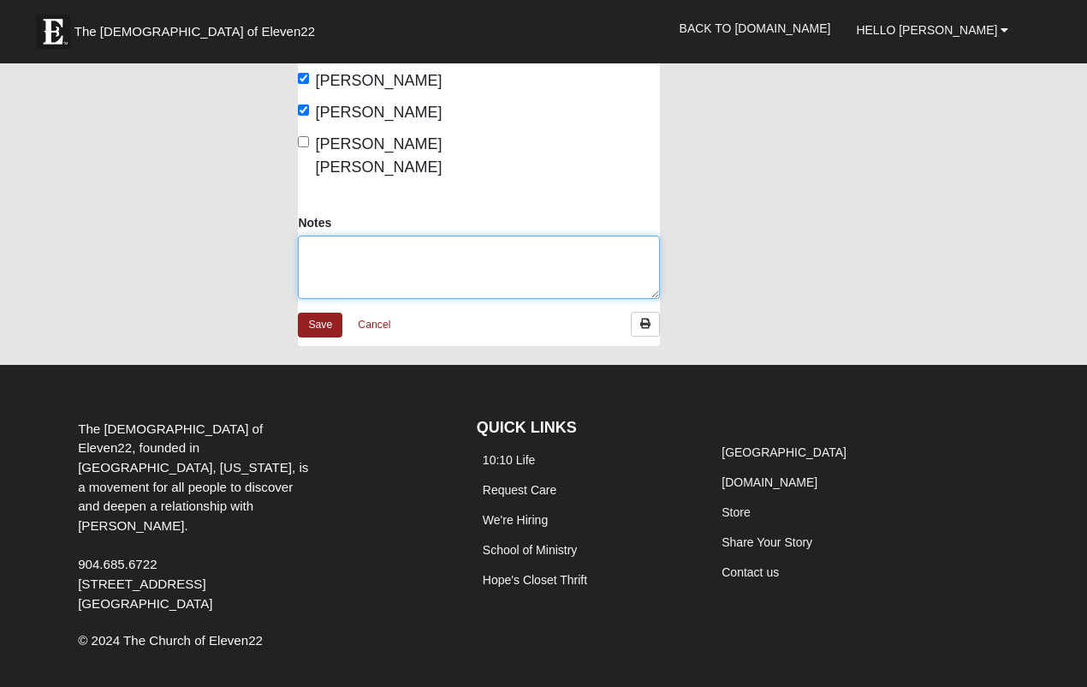
click at [370, 236] on textarea "Notes" at bounding box center [478, 266] width 361 height 63
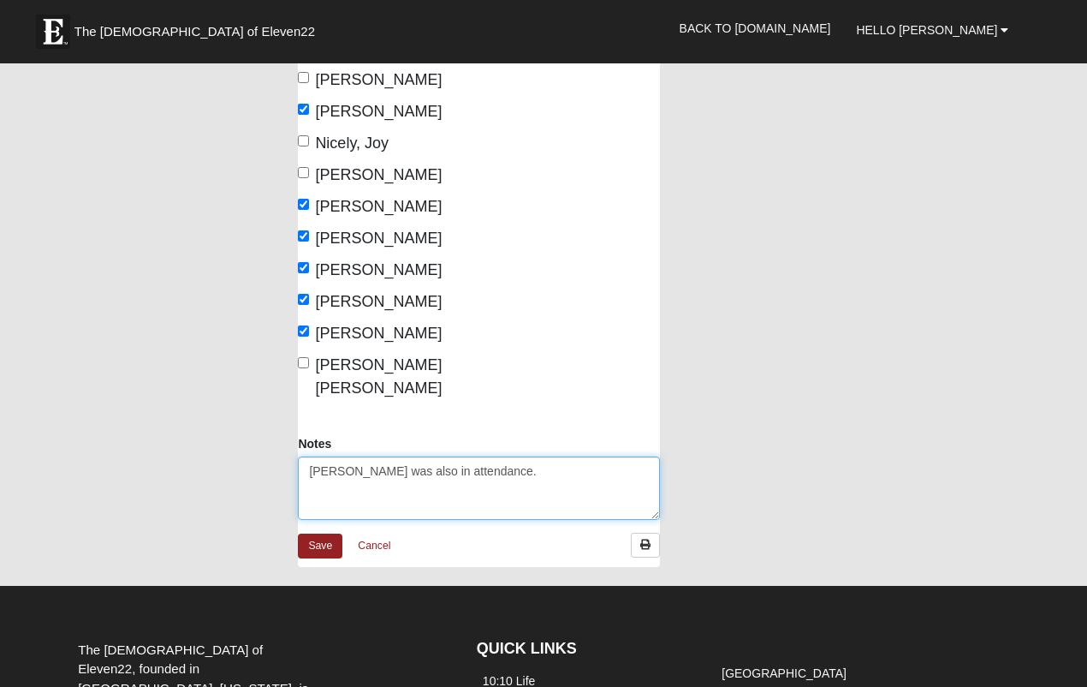
scroll to position [466, 0]
type textarea "[PERSON_NAME] was also in attendance."
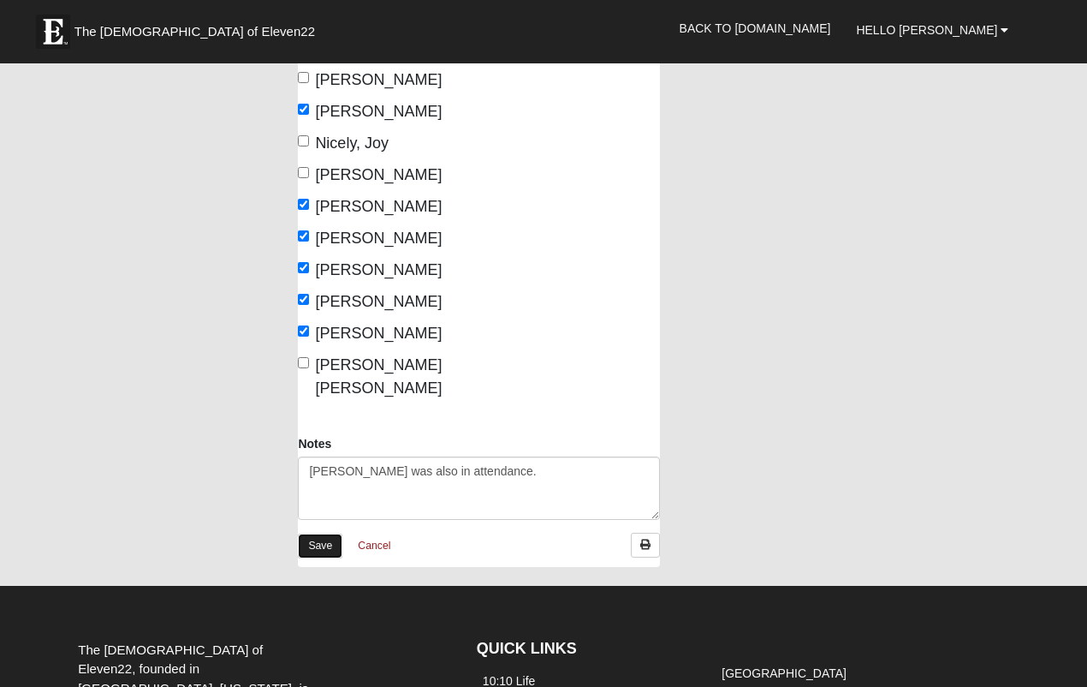
click at [315, 533] on link "Save" at bounding box center [320, 545] width 45 height 25
